Goal: Information Seeking & Learning: Learn about a topic

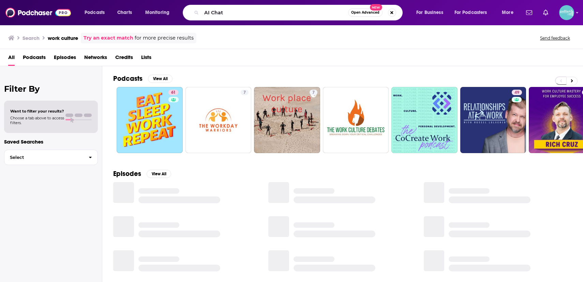
type input "AI Chat"
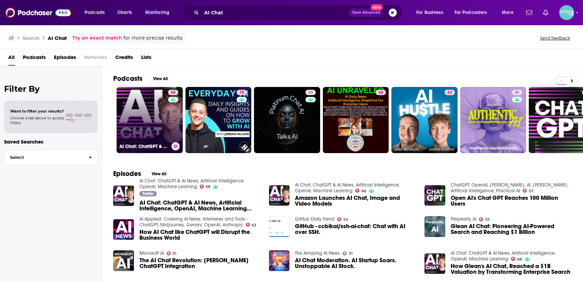
click at [146, 108] on link "68 AI Chat: ChatGPT & AI News, Artificial Intelligence, OpenAI, Machine Learning" at bounding box center [150, 120] width 66 height 66
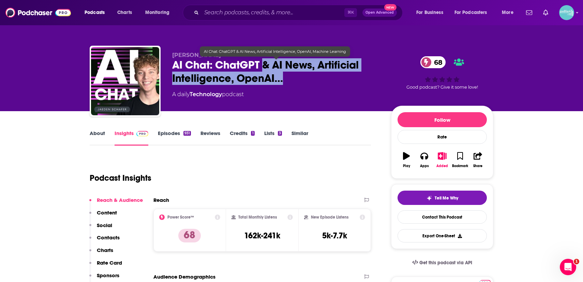
drag, startPoint x: 265, startPoint y: 64, endPoint x: 284, endPoint y: 80, distance: 25.2
click at [284, 80] on span "AI Chat: ChatGPT & AI News, Artificial Intelligence, OpenAI…" at bounding box center [276, 71] width 208 height 27
copy h2 "& AI News, Artificial Intelligence, OpenAI…"
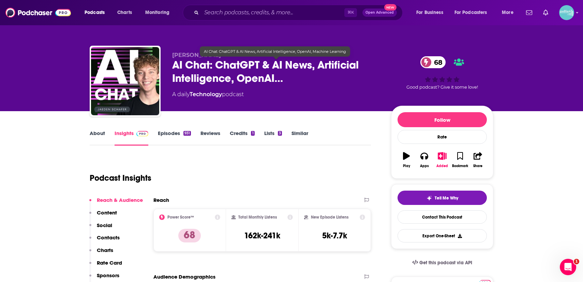
click at [257, 64] on span "AI Chat: ChatGPT & AI News, Artificial Intelligence, OpenAI…" at bounding box center [276, 71] width 208 height 27
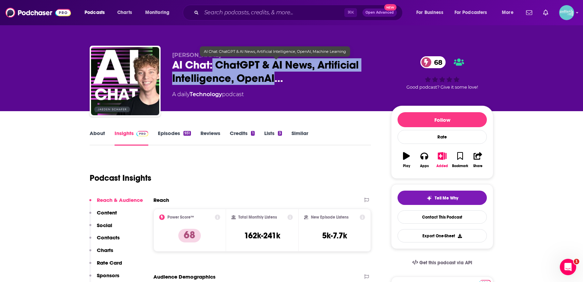
drag, startPoint x: 214, startPoint y: 62, endPoint x: 277, endPoint y: 76, distance: 64.6
click at [277, 76] on span "AI Chat: ChatGPT & AI News, Artificial Intelligence, OpenAI…" at bounding box center [276, 71] width 208 height 27
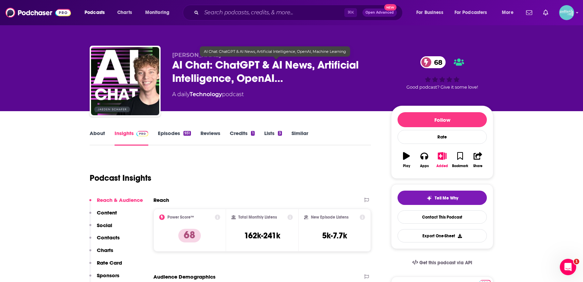
click at [283, 79] on span "AI Chat: ChatGPT & AI News, Artificial Intelligence, OpenAI…" at bounding box center [276, 71] width 208 height 27
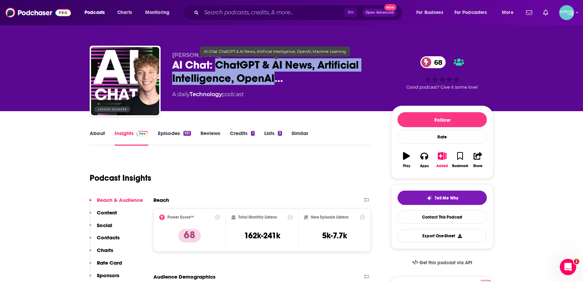
drag, startPoint x: 270, startPoint y: 83, endPoint x: 219, endPoint y: 64, distance: 54.7
click at [219, 64] on span "AI Chat: ChatGPT & AI News, Artificial Intelligence, OpenAI…" at bounding box center [276, 71] width 208 height 27
copy h2 "ChatGPT & AI News, Artificial Intelligence, OpenAI"
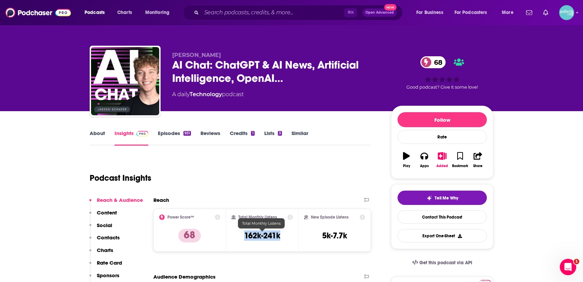
drag, startPoint x: 269, startPoint y: 237, endPoint x: 245, endPoint y: 237, distance: 23.5
click at [245, 237] on div "Total Monthly Listens 162k-241k" at bounding box center [263, 229] width 62 height 31
copy h3 "162k-241k"
